Goal: Communication & Community: Answer question/provide support

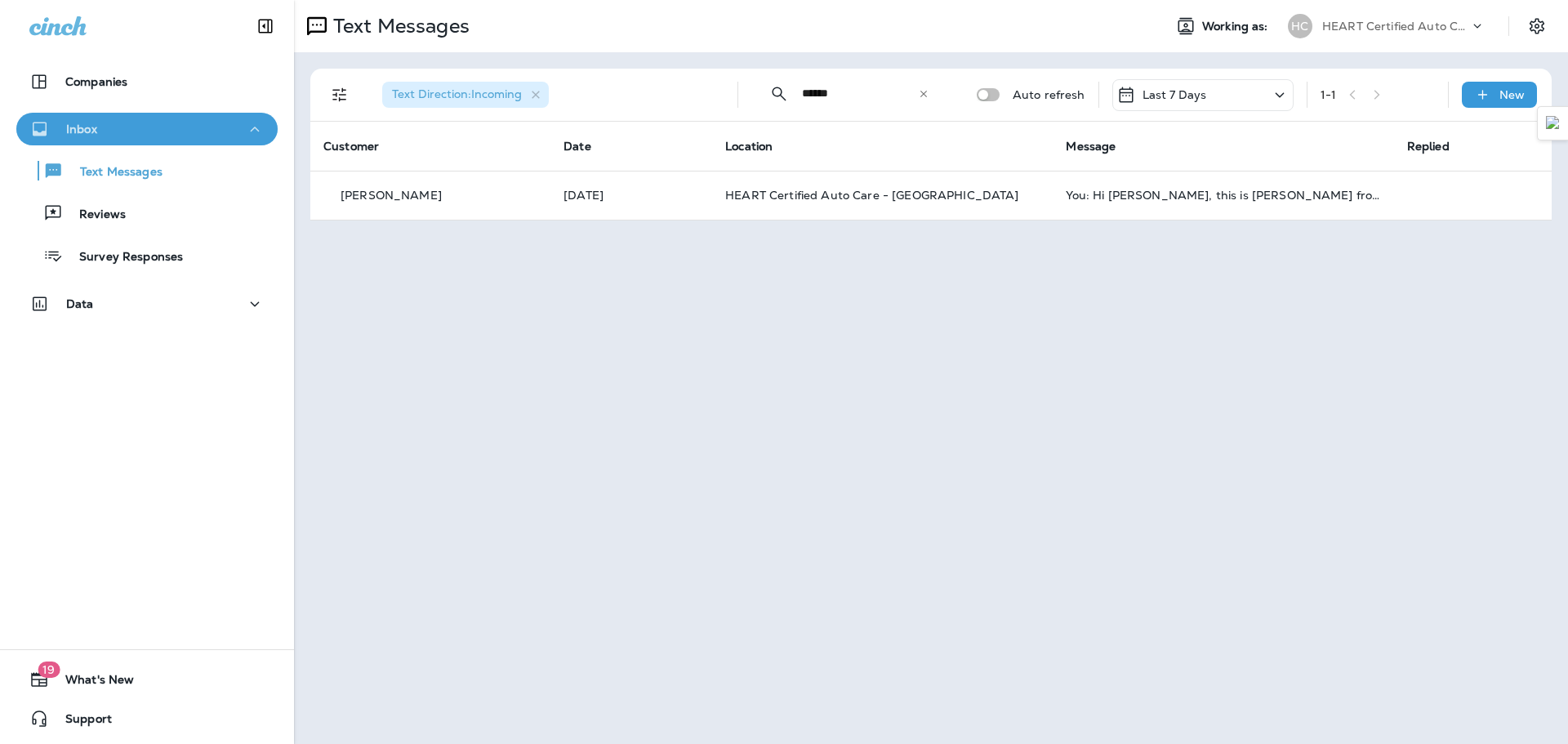
click at [214, 140] on button "Inbox" at bounding box center [146, 129] width 261 height 33
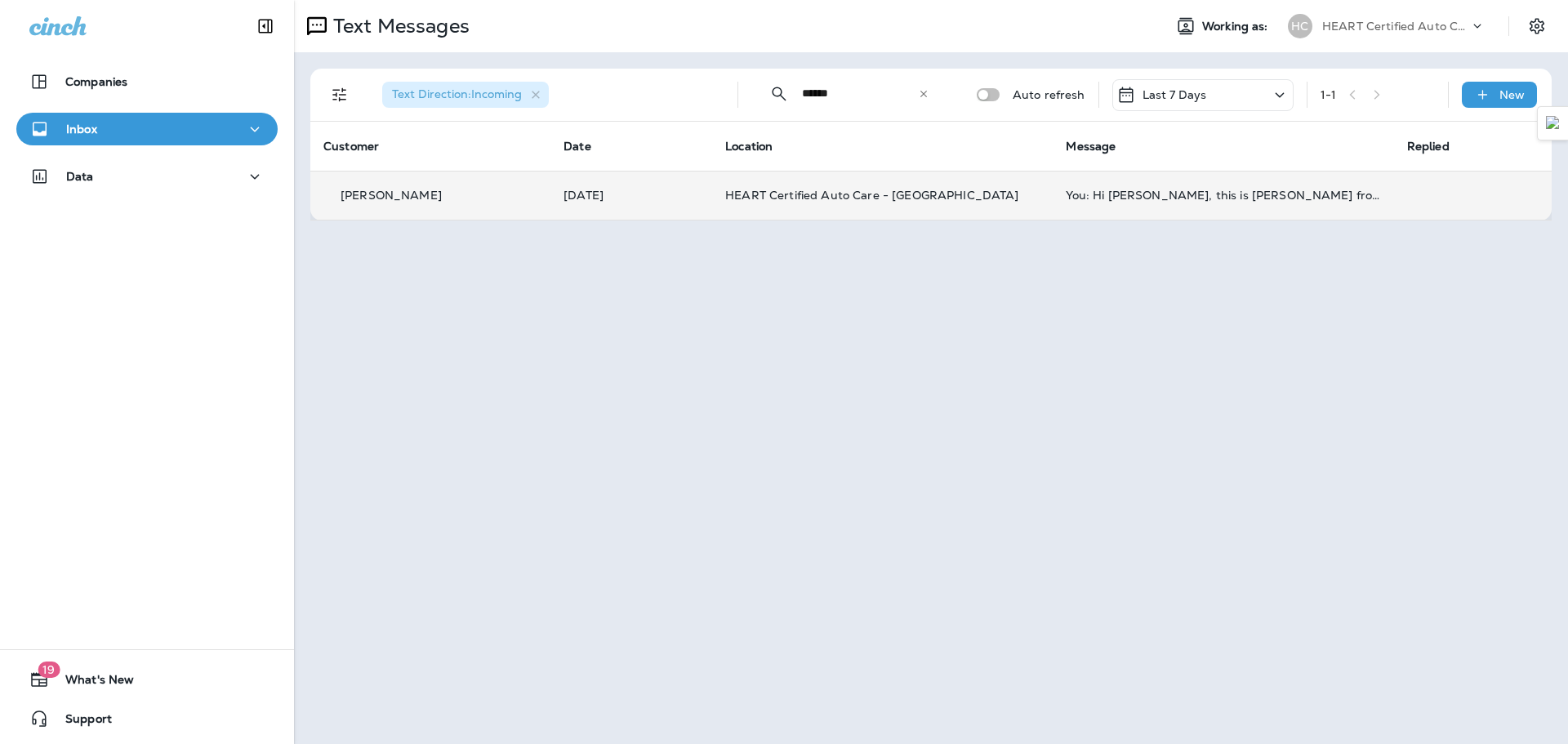
click at [1056, 210] on td "You: Hi [PERSON_NAME], this is [PERSON_NAME] from HEART Evanston. We have a few…" at bounding box center [1222, 195] width 341 height 49
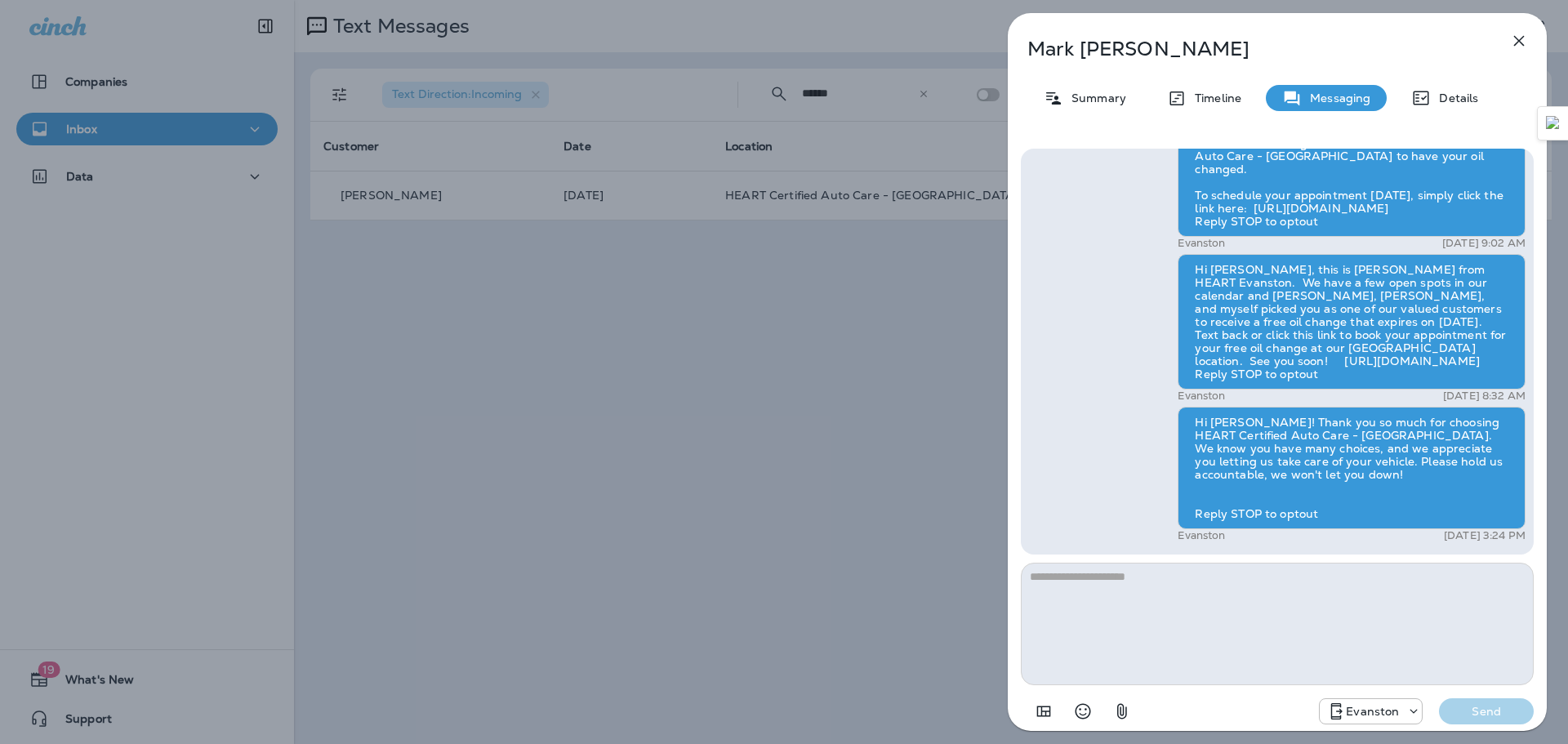
click at [598, 339] on div "[PERSON_NAME] Summary Timeline Messaging Details Hi [PERSON_NAME], your 2020 Fo…" at bounding box center [784, 372] width 1568 height 744
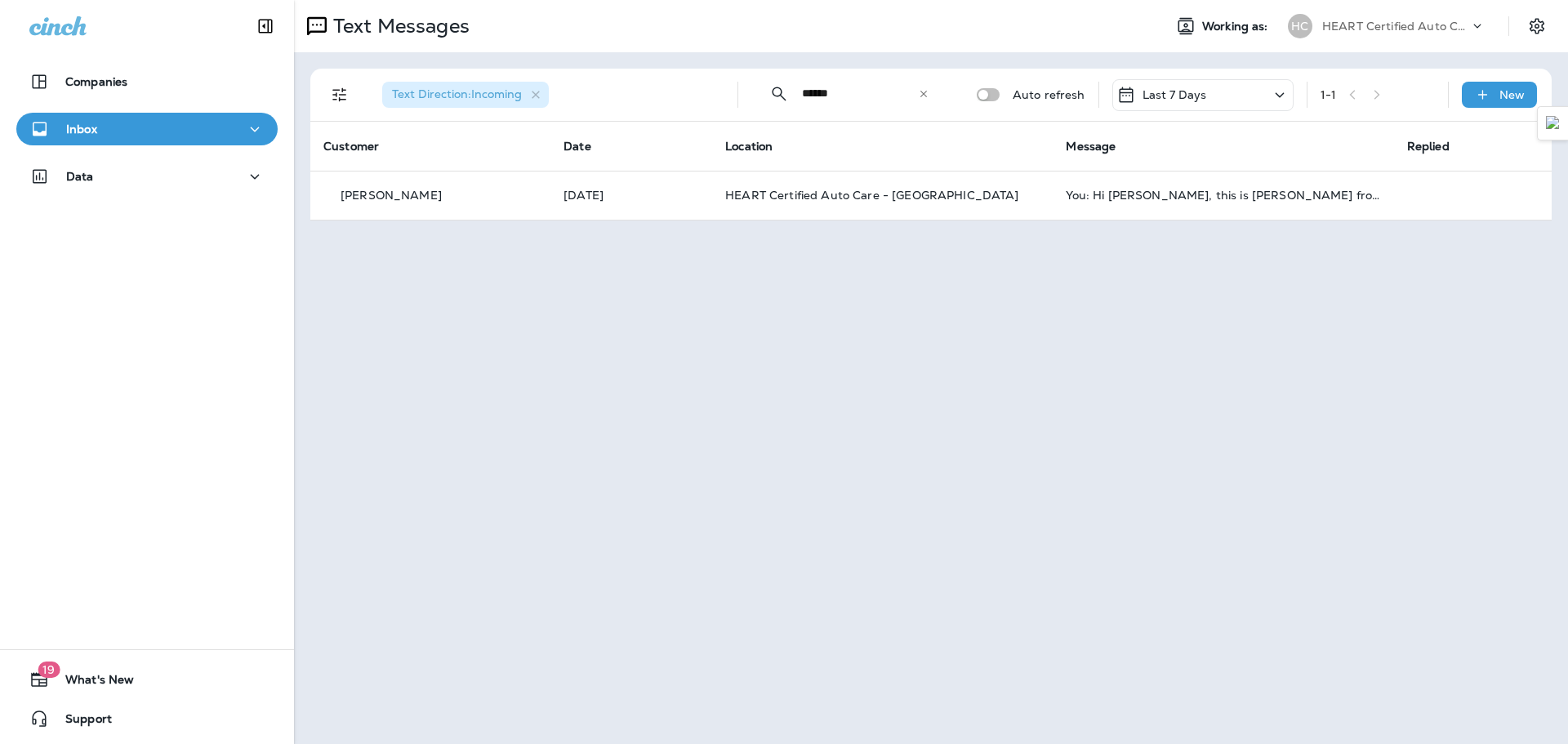
click at [134, 152] on div "Inbox" at bounding box center [146, 133] width 294 height 41
click at [145, 132] on div "Inbox" at bounding box center [147, 129] width 235 height 21
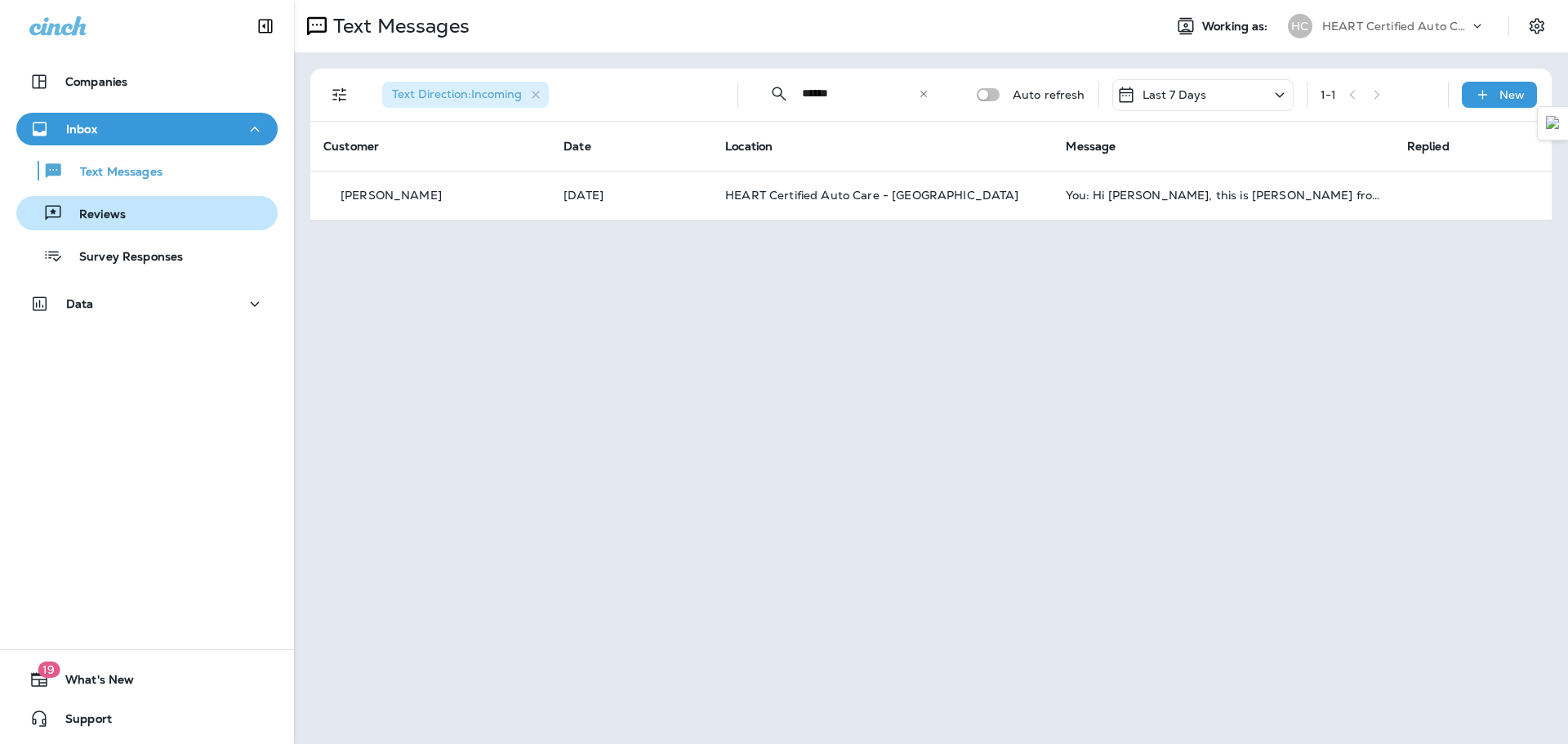
click at [129, 207] on div "Reviews" at bounding box center [146, 212] width 248 height 24
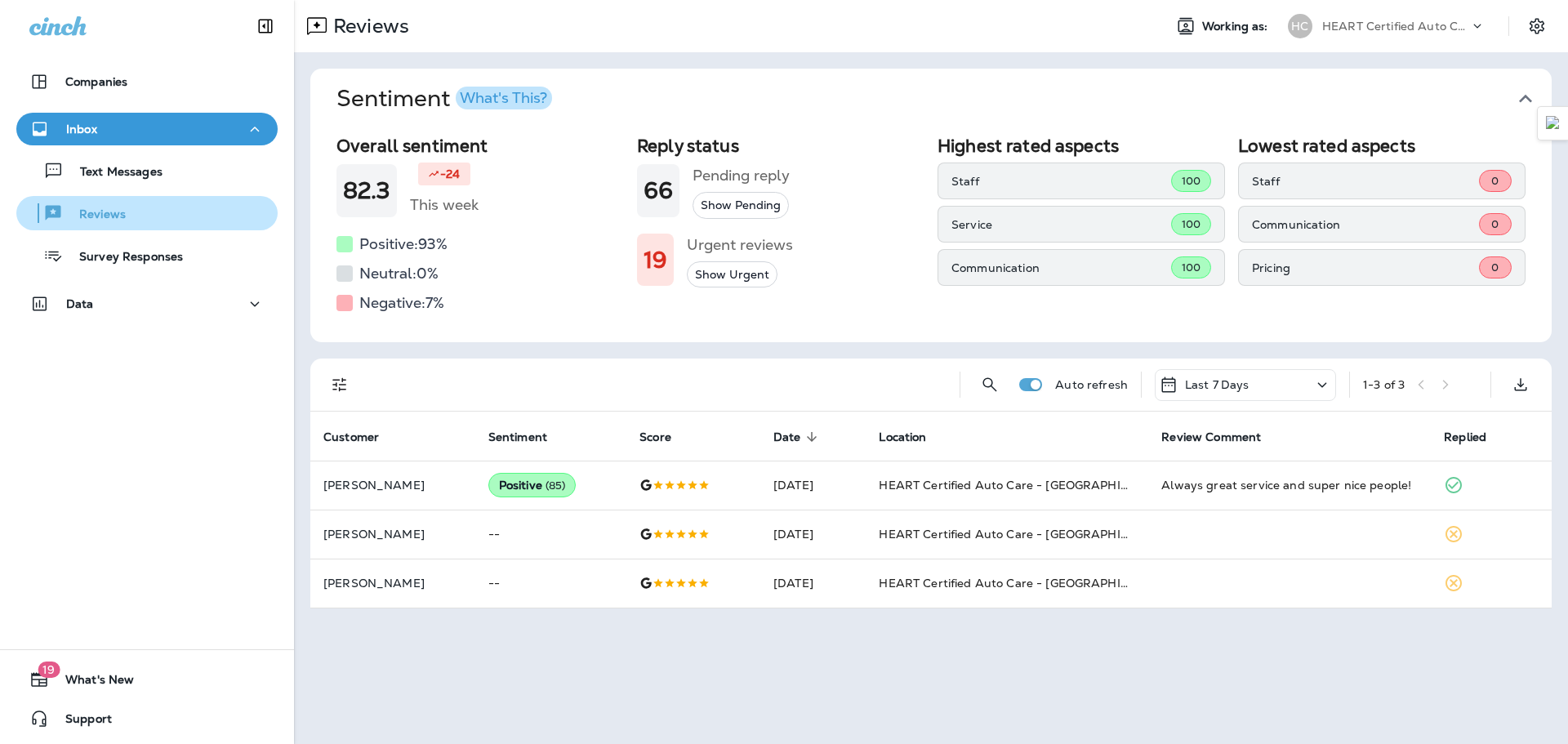
click at [124, 206] on div "Reviews" at bounding box center [74, 212] width 103 height 24
click at [139, 127] on div "Inbox" at bounding box center [147, 129] width 235 height 21
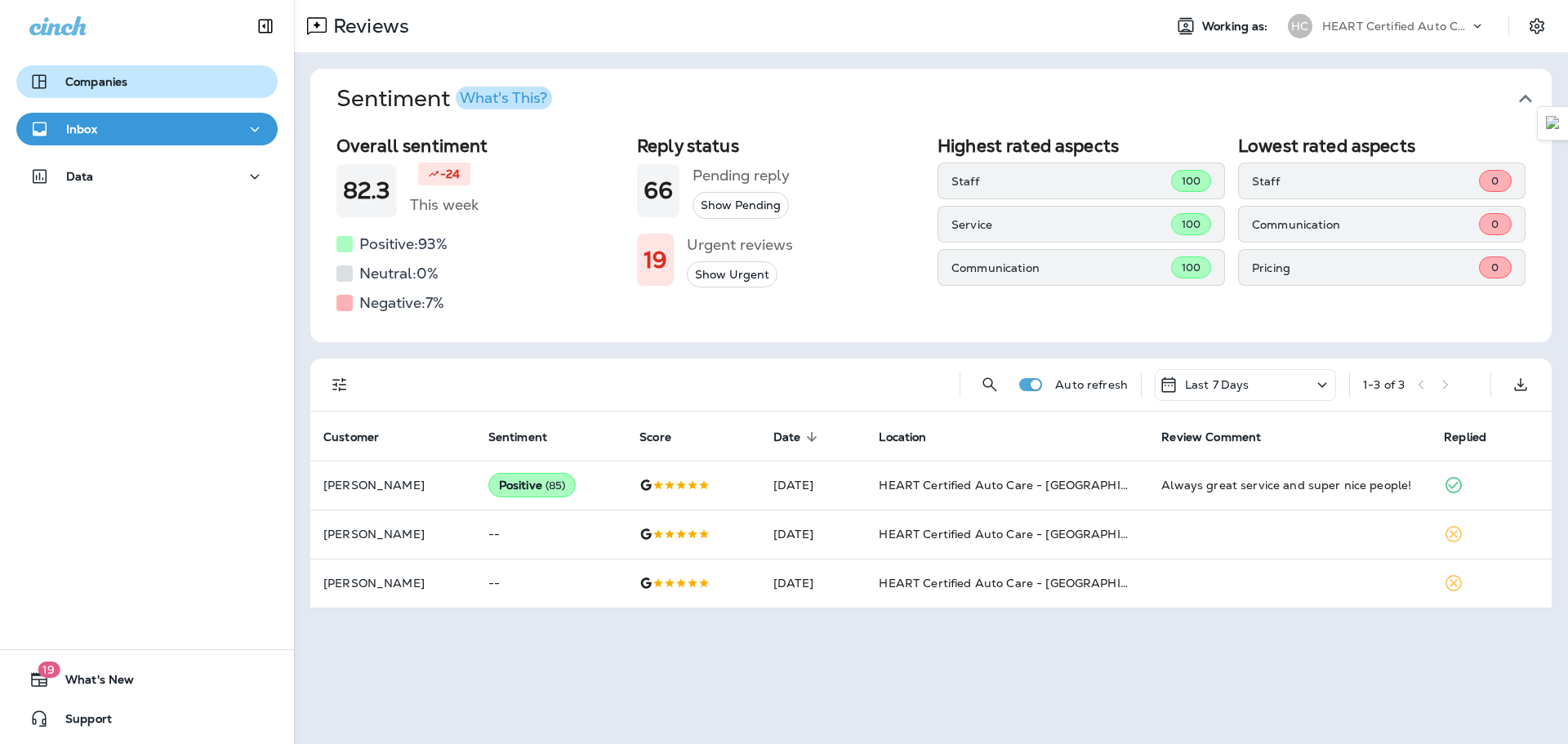
click at [126, 88] on p "Companies" at bounding box center [96, 81] width 62 height 13
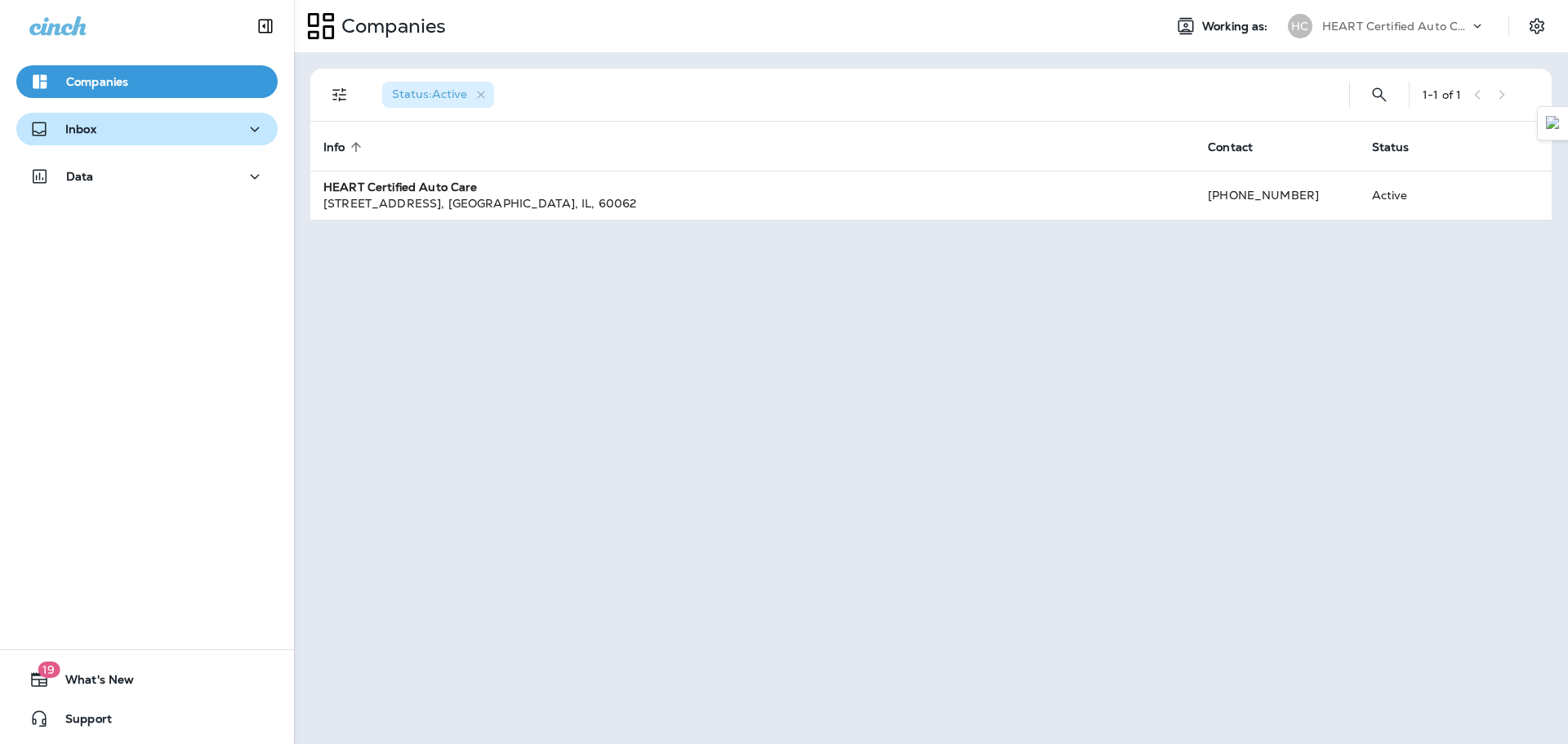
click at [141, 124] on div "Inbox" at bounding box center [147, 129] width 235 height 21
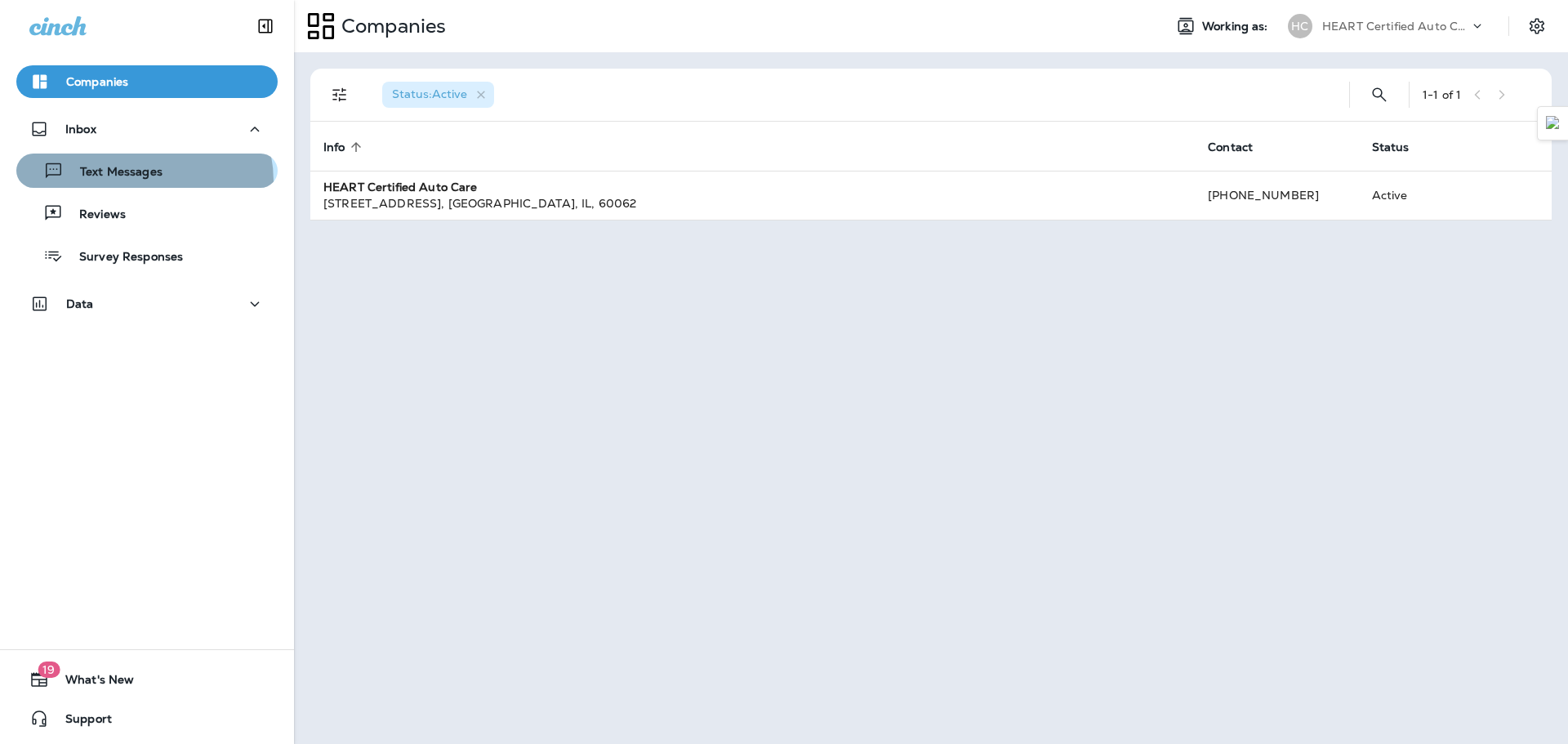
click at [142, 181] on div "Text Messages" at bounding box center [92, 170] width 140 height 24
